Goal: Information Seeking & Learning: Learn about a topic

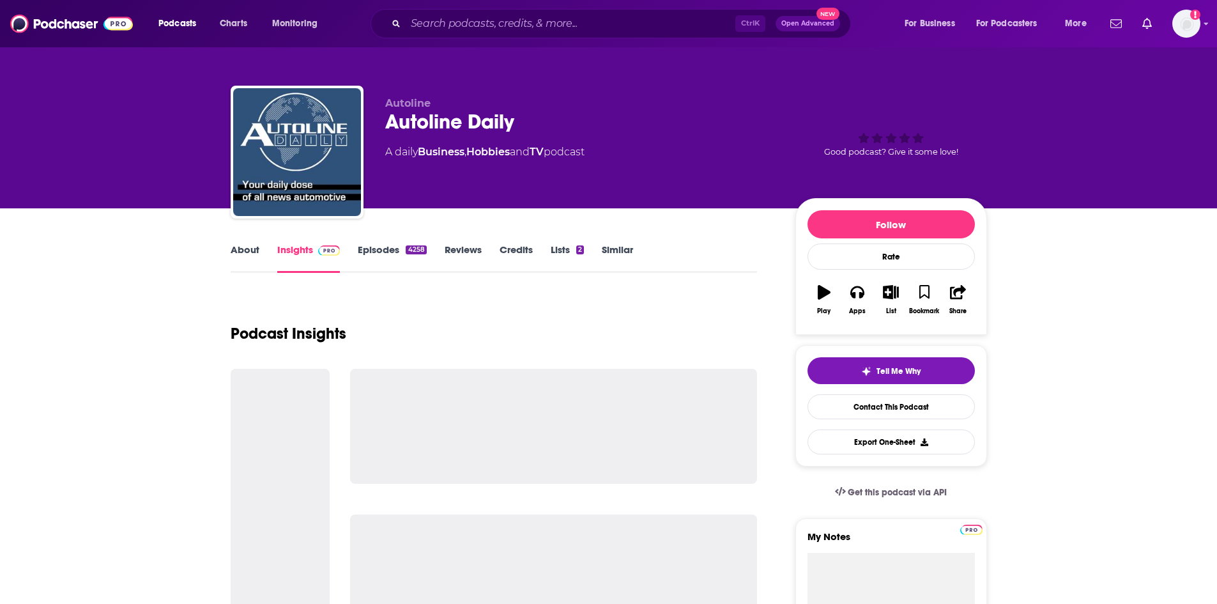
scroll to position [192, 0]
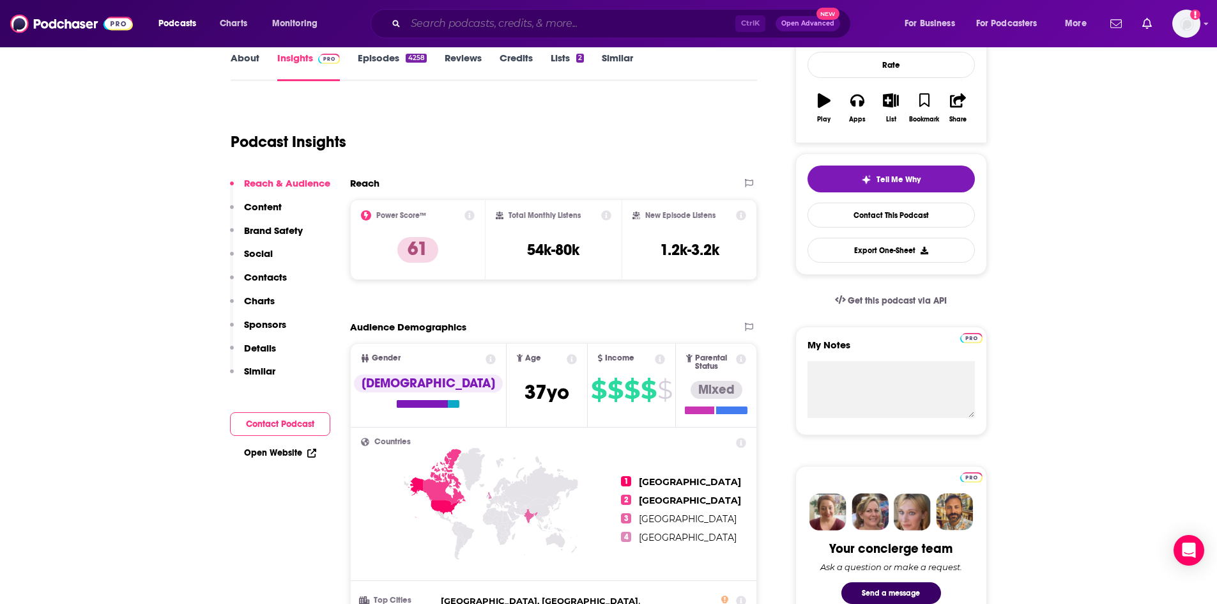
click at [410, 26] on input "Search podcasts, credits, & more..." at bounding box center [571, 23] width 330 height 20
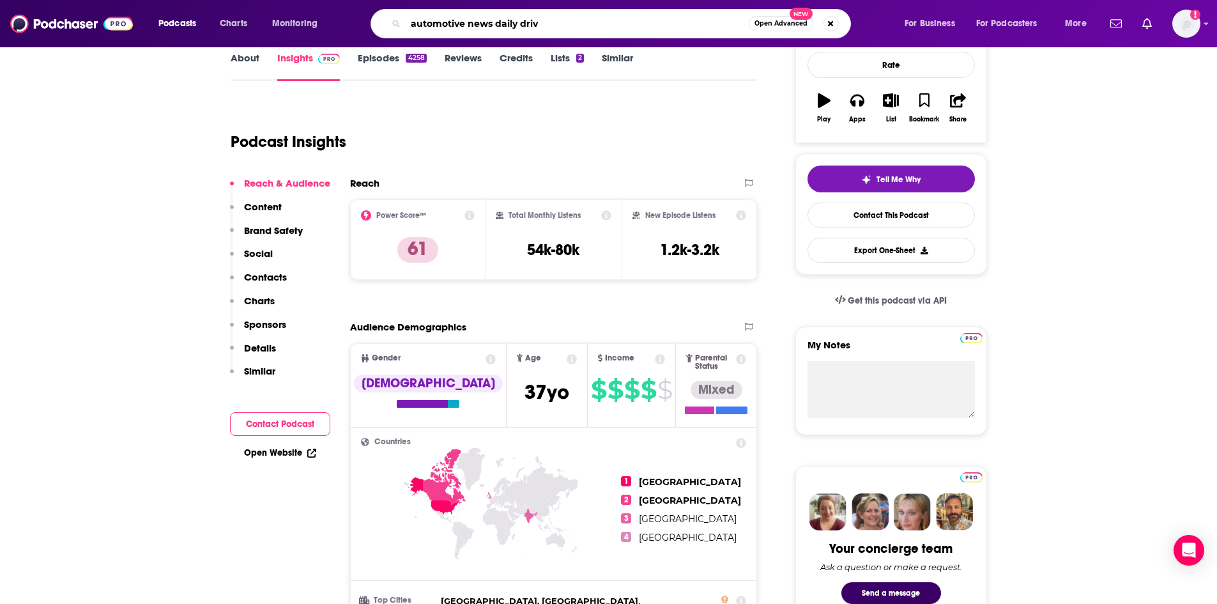
type input "automotive news daily drive"
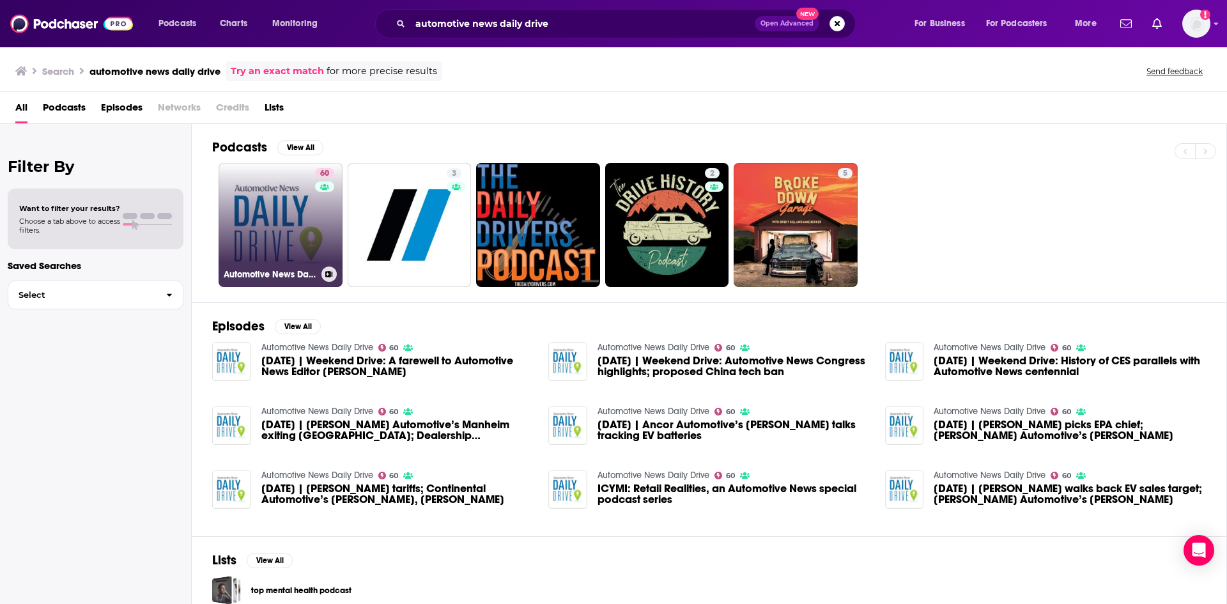
click at [256, 180] on link "60 Automotive News Daily Drive" at bounding box center [281, 225] width 124 height 124
